Goal: Information Seeking & Learning: Learn about a topic

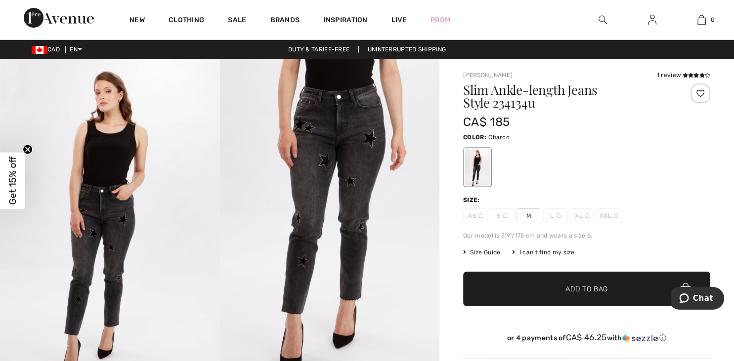
click at [604, 23] on img at bounding box center [603, 20] width 8 height 12
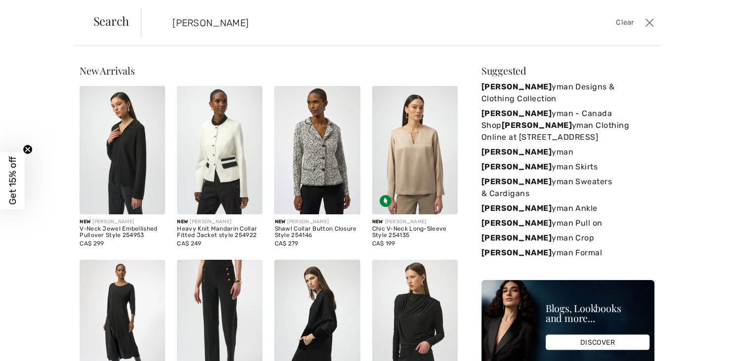
type input "[PERSON_NAME]"
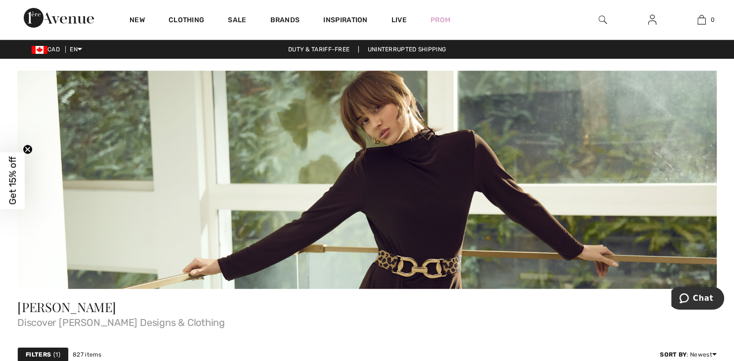
drag, startPoint x: 733, startPoint y: 5, endPoint x: 734, endPoint y: 40, distance: 34.6
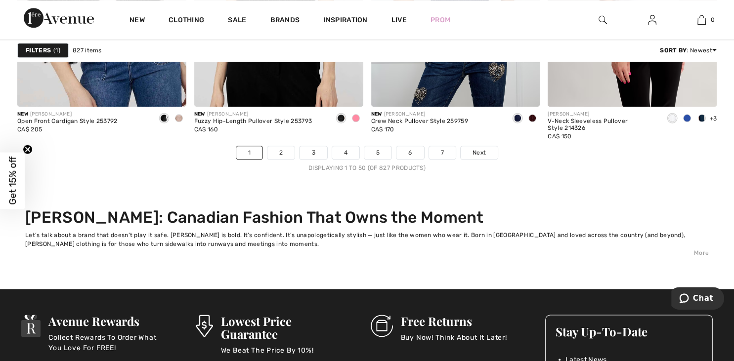
scroll to position [4754, 0]
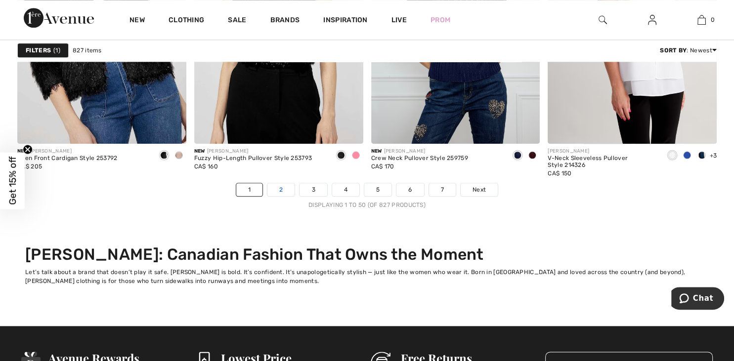
click at [280, 186] on link "2" at bounding box center [280, 189] width 27 height 13
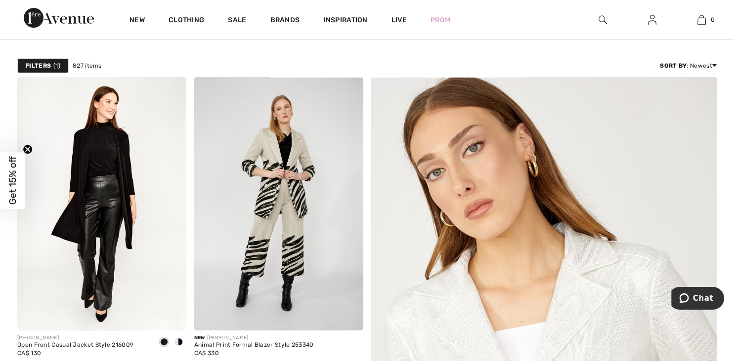
drag, startPoint x: 731, startPoint y: 357, endPoint x: 734, endPoint y: 60, distance: 297.1
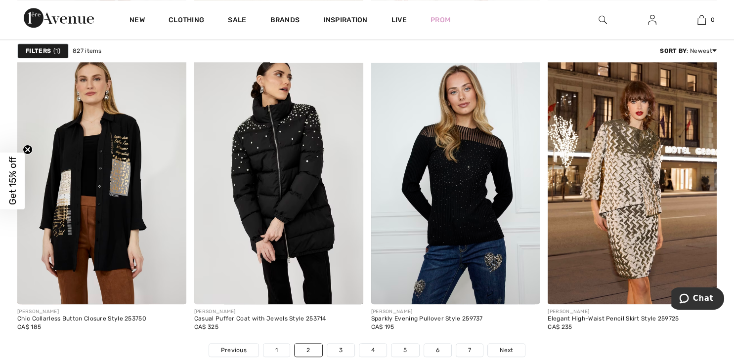
scroll to position [4605, 0]
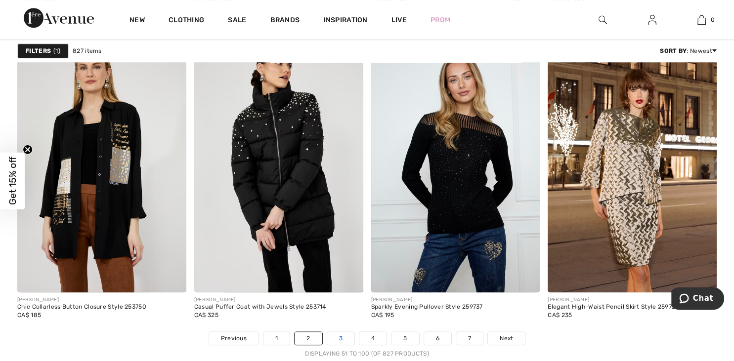
click at [339, 334] on link "3" at bounding box center [340, 338] width 27 height 13
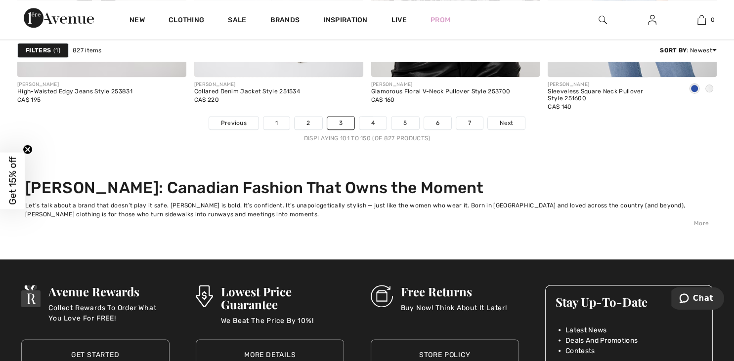
scroll to position [4839, 0]
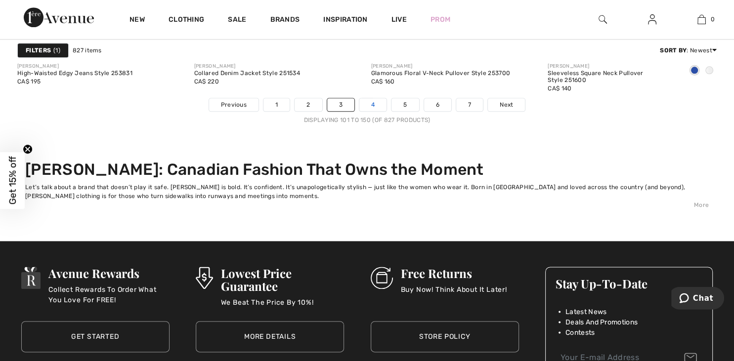
click at [373, 100] on link "4" at bounding box center [372, 105] width 27 height 13
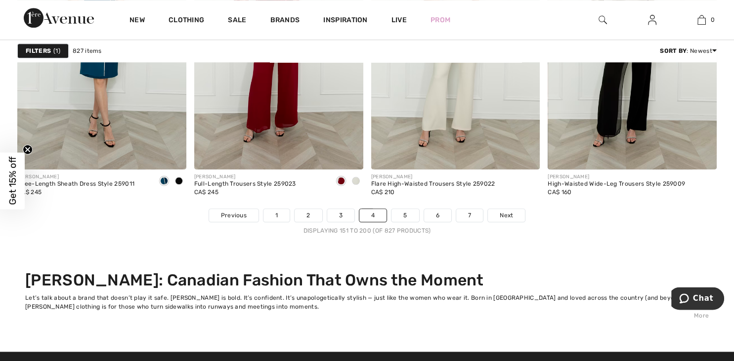
scroll to position [4759, 0]
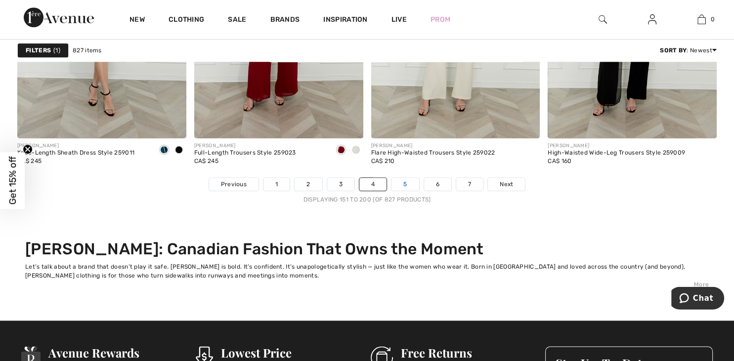
click at [404, 185] on link "5" at bounding box center [405, 184] width 27 height 13
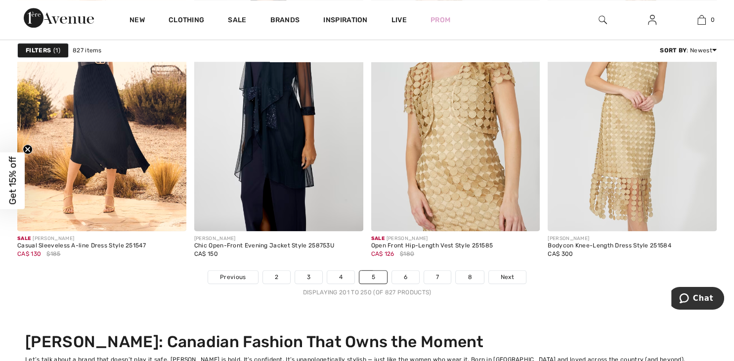
scroll to position [4673, 0]
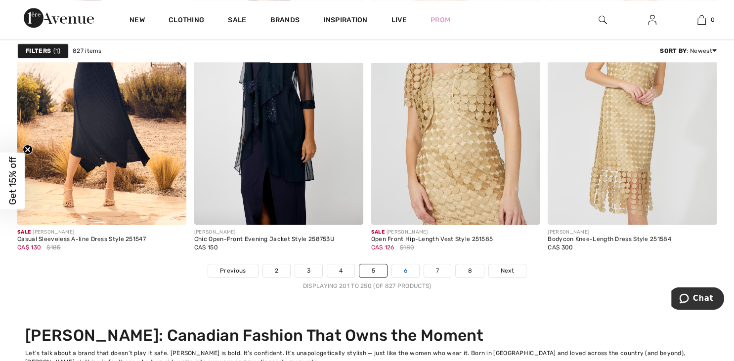
click at [403, 270] on link "6" at bounding box center [405, 270] width 27 height 13
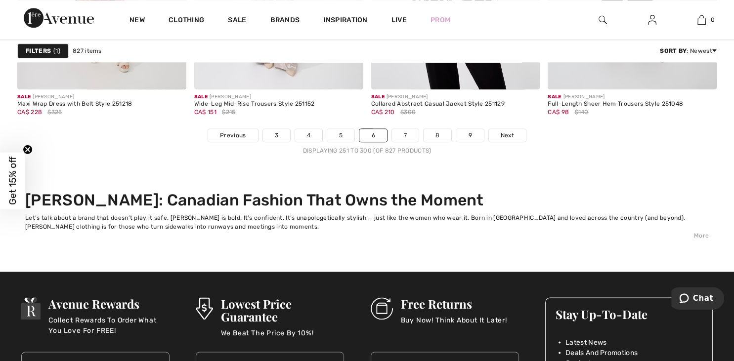
scroll to position [4827, 0]
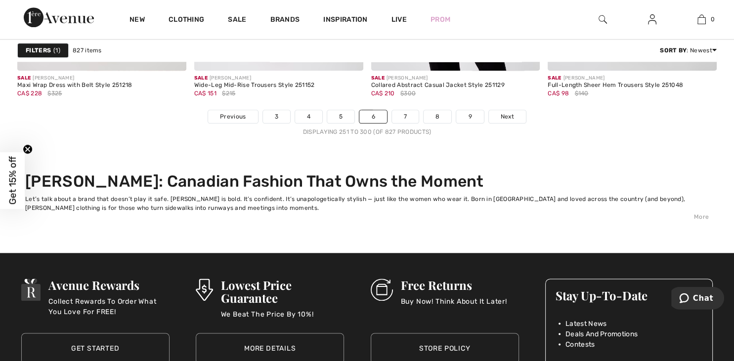
click at [400, 122] on li "7" at bounding box center [406, 117] width 28 height 14
click at [403, 119] on link "7" at bounding box center [405, 117] width 27 height 13
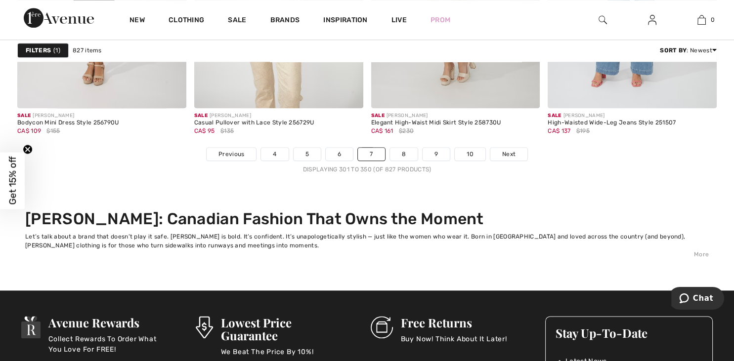
scroll to position [4833, 0]
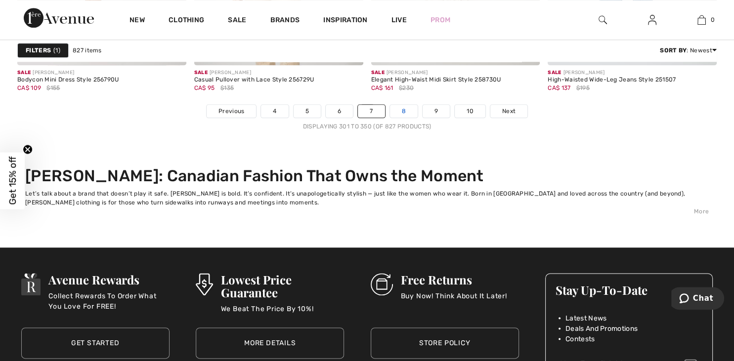
click at [403, 115] on link "8" at bounding box center [404, 111] width 28 height 13
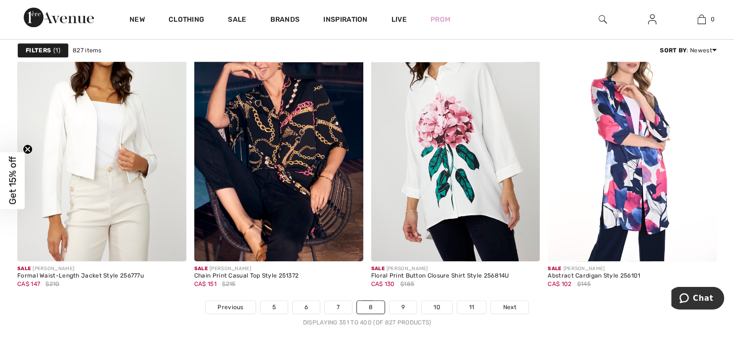
scroll to position [4648, 0]
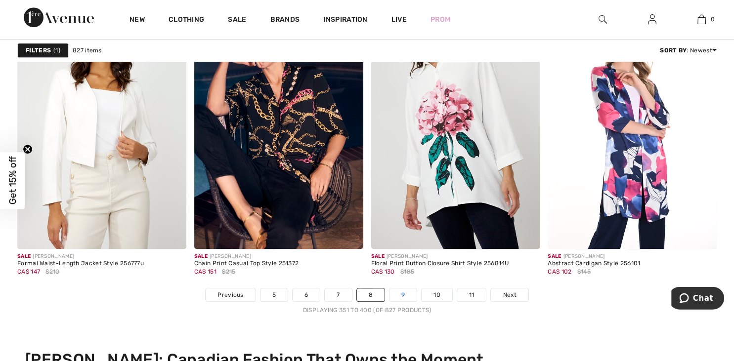
click at [406, 297] on link "9" at bounding box center [403, 295] width 27 height 13
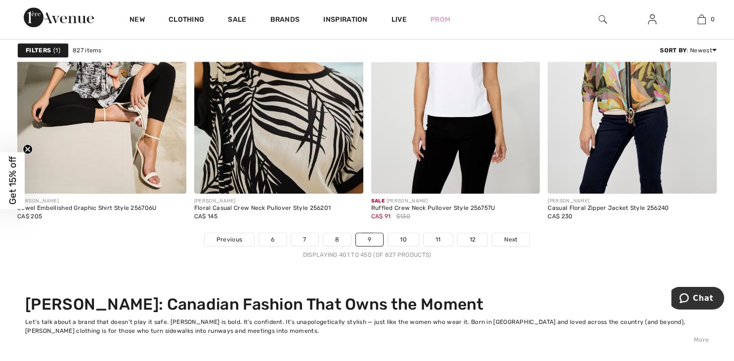
scroll to position [4728, 0]
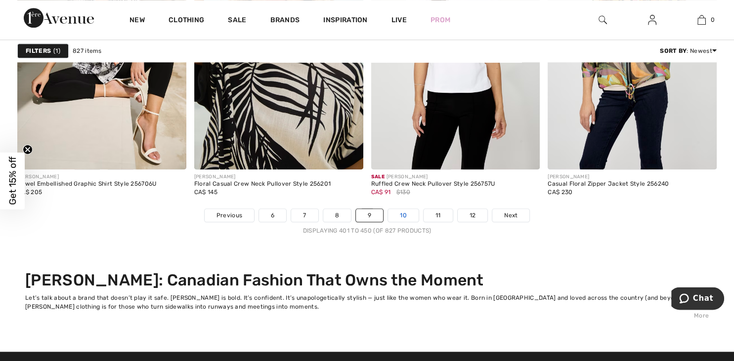
click at [405, 212] on link "10" at bounding box center [403, 215] width 31 height 13
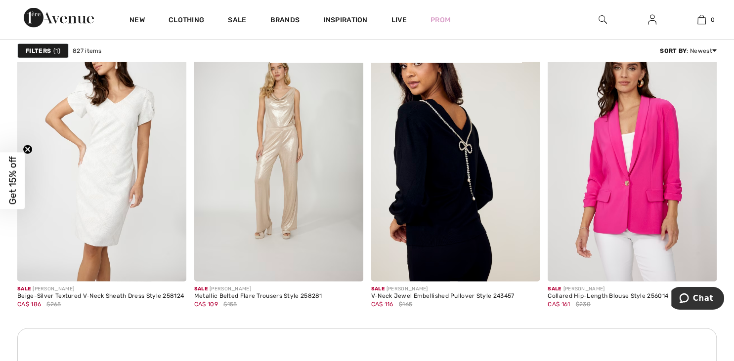
scroll to position [2244, 0]
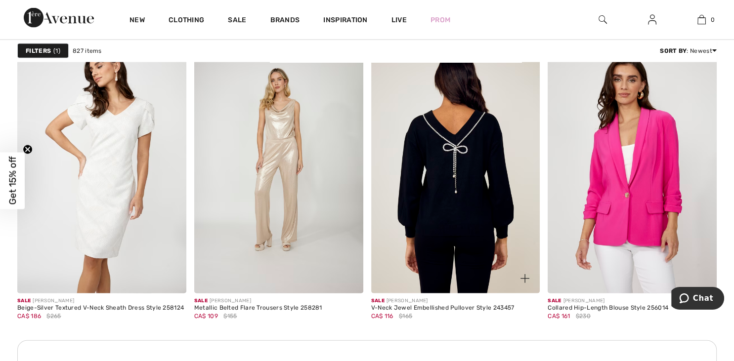
click at [430, 184] on img at bounding box center [455, 167] width 169 height 254
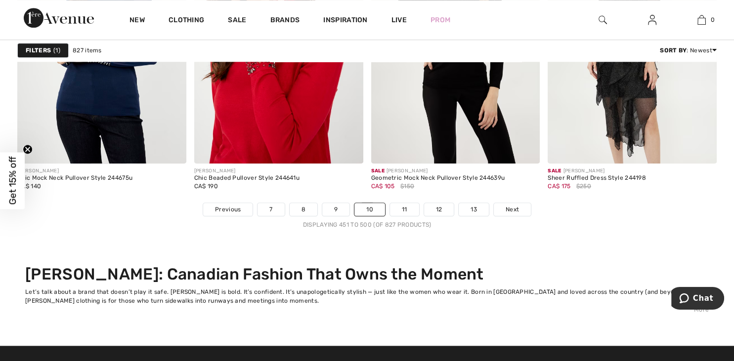
scroll to position [4747, 0]
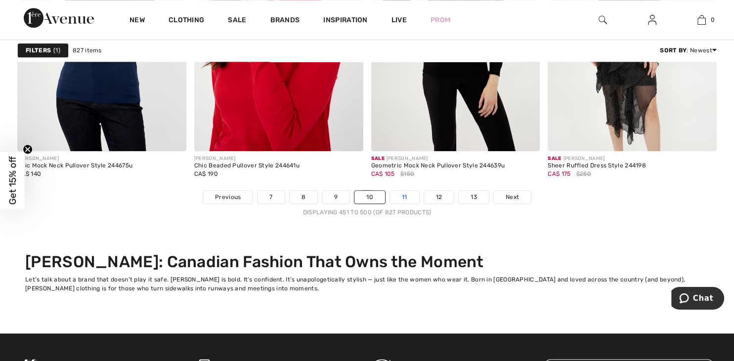
click at [404, 195] on link "11" at bounding box center [404, 197] width 29 height 13
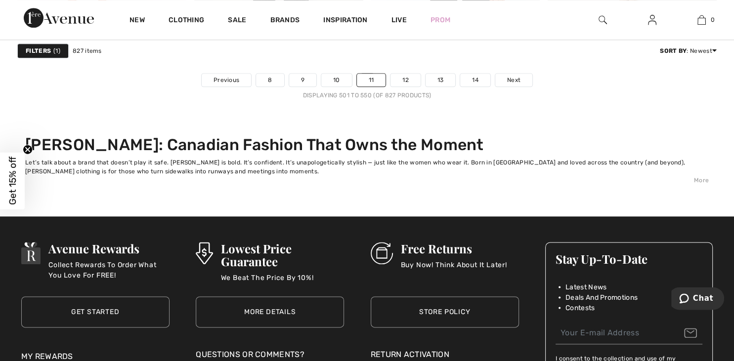
scroll to position [4851, 0]
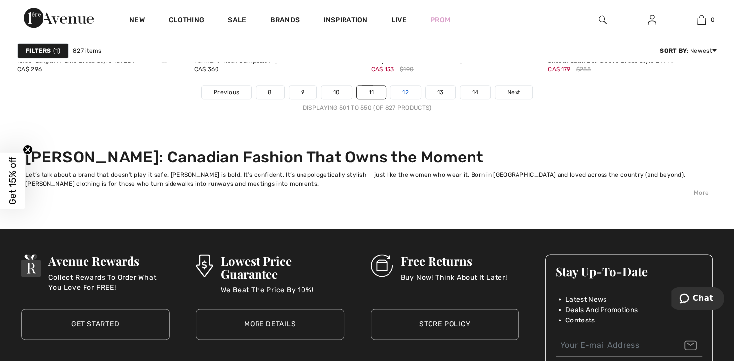
click at [408, 93] on link "12" at bounding box center [406, 92] width 30 height 13
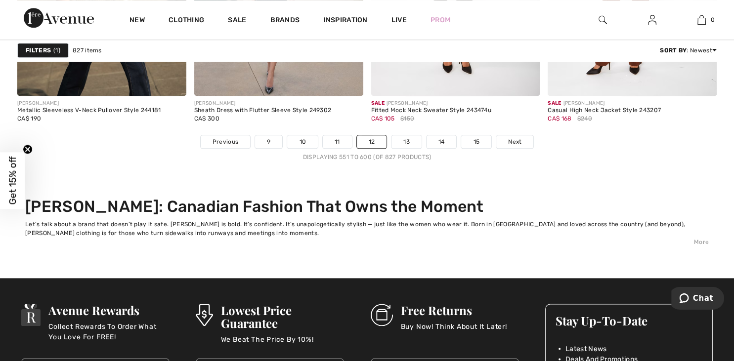
scroll to position [4777, 0]
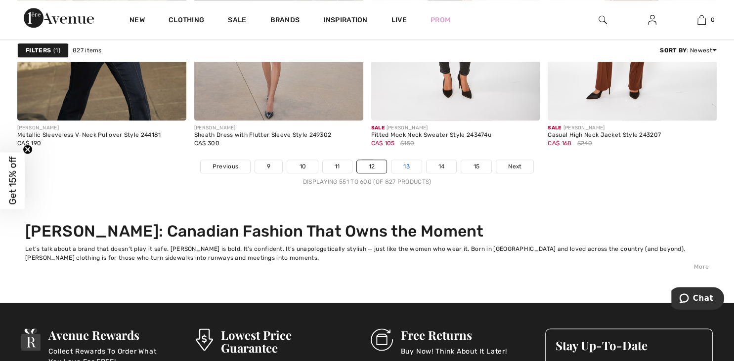
click at [404, 168] on link "13" at bounding box center [407, 166] width 30 height 13
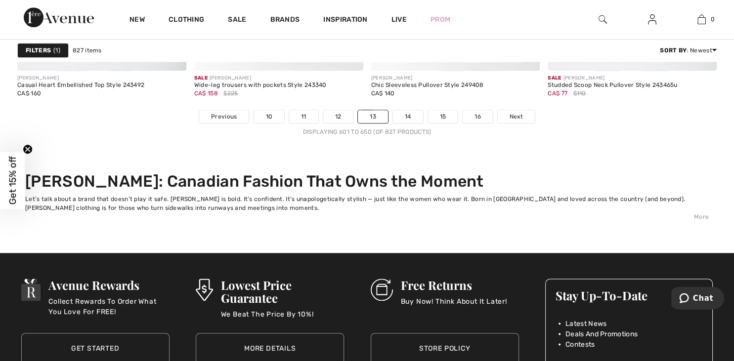
scroll to position [4851, 0]
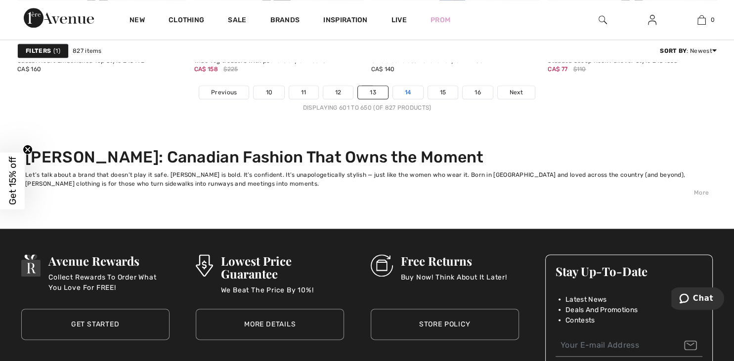
click at [412, 93] on link "14" at bounding box center [408, 92] width 30 height 13
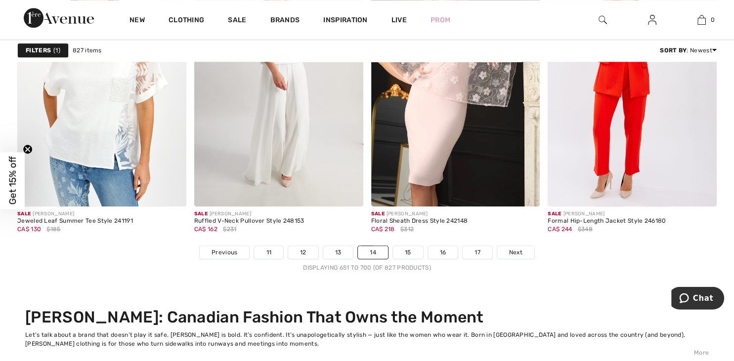
scroll to position [4716, 0]
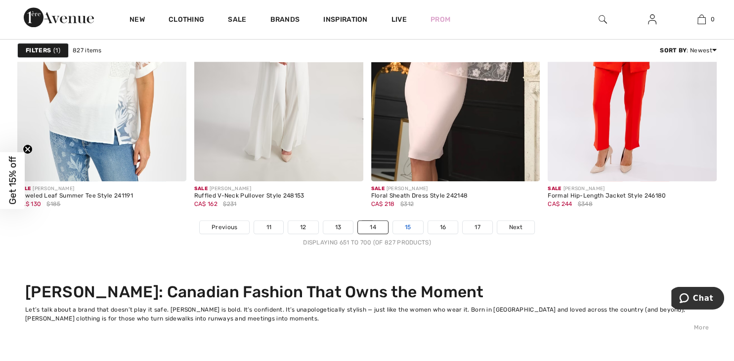
click at [404, 227] on link "15" at bounding box center [408, 227] width 30 height 13
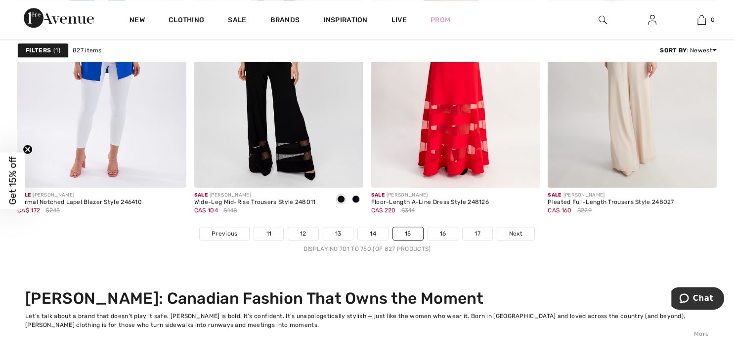
scroll to position [4734, 0]
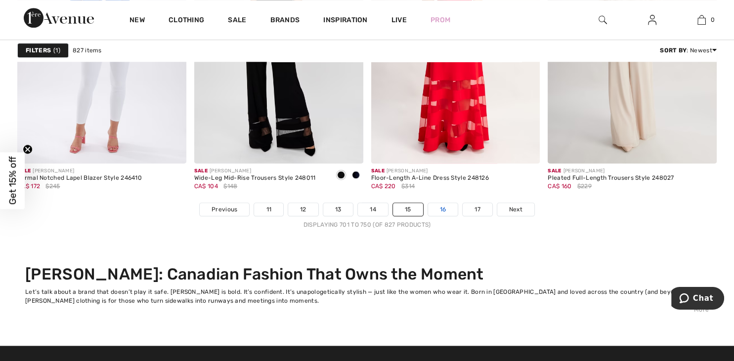
click at [443, 211] on link "16" at bounding box center [443, 209] width 30 height 13
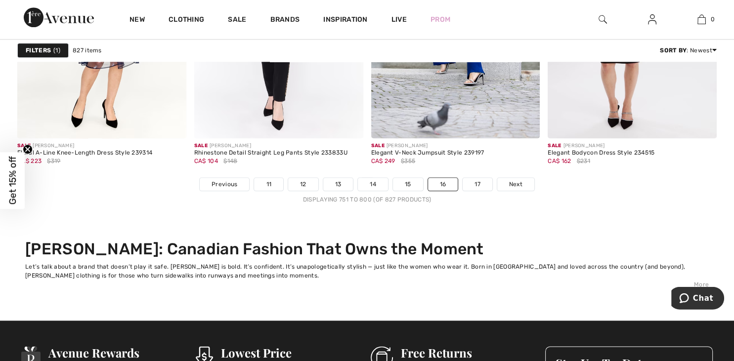
scroll to position [4790, 0]
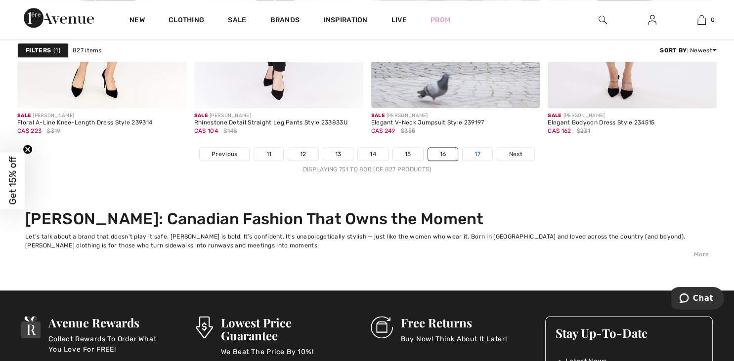
click at [479, 149] on link "17" at bounding box center [478, 154] width 30 height 13
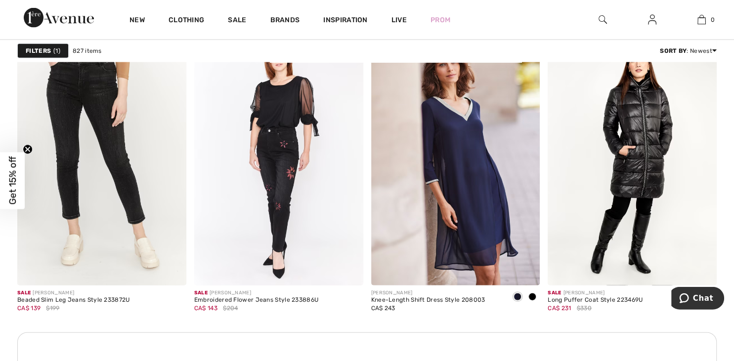
scroll to position [2230, 0]
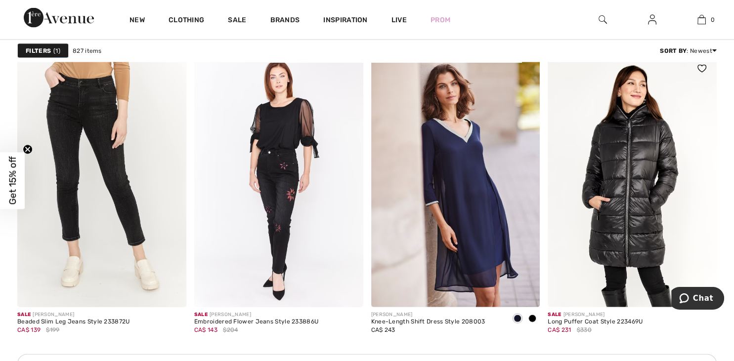
click at [638, 225] on img at bounding box center [632, 181] width 169 height 254
